Goal: Find specific page/section: Find specific page/section

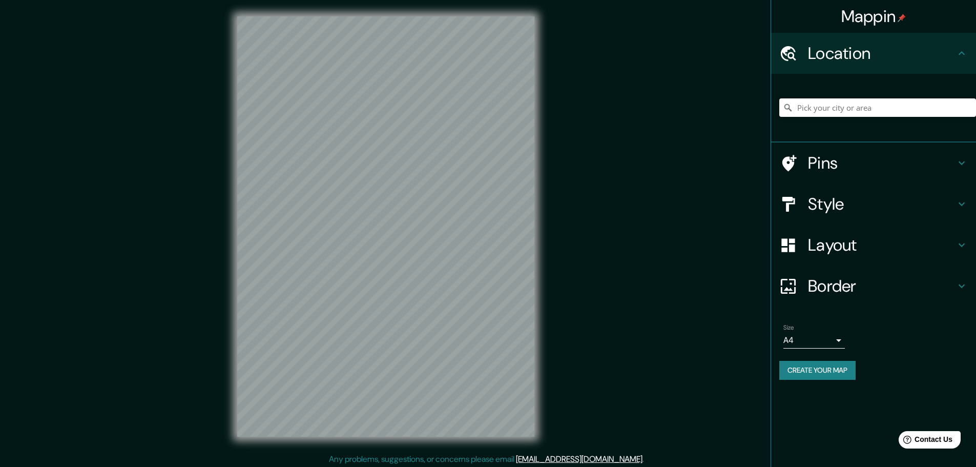
click at [851, 107] on input "Pick your city or area" at bounding box center [877, 107] width 197 height 18
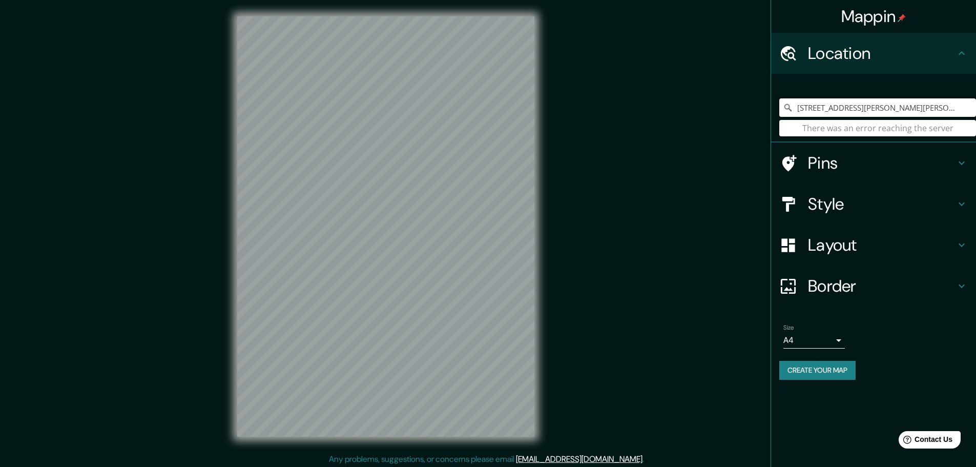
type input "[STREET_ADDRESS][PERSON_NAME][PERSON_NAME]"
